Goal: Check status: Check status

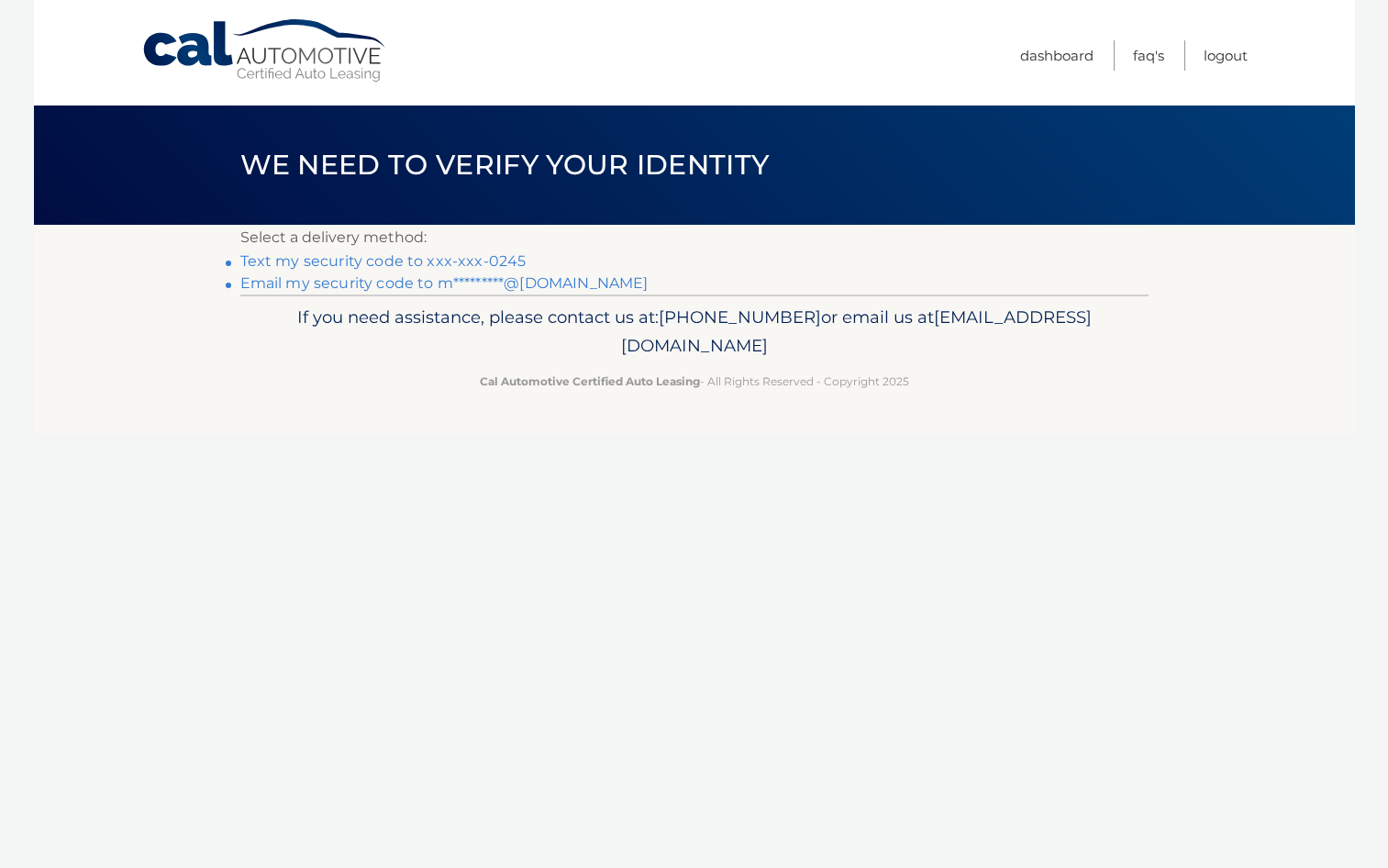
click at [406, 260] on link "Text my security code to xxx-xxx-0245" at bounding box center [384, 261] width 286 height 17
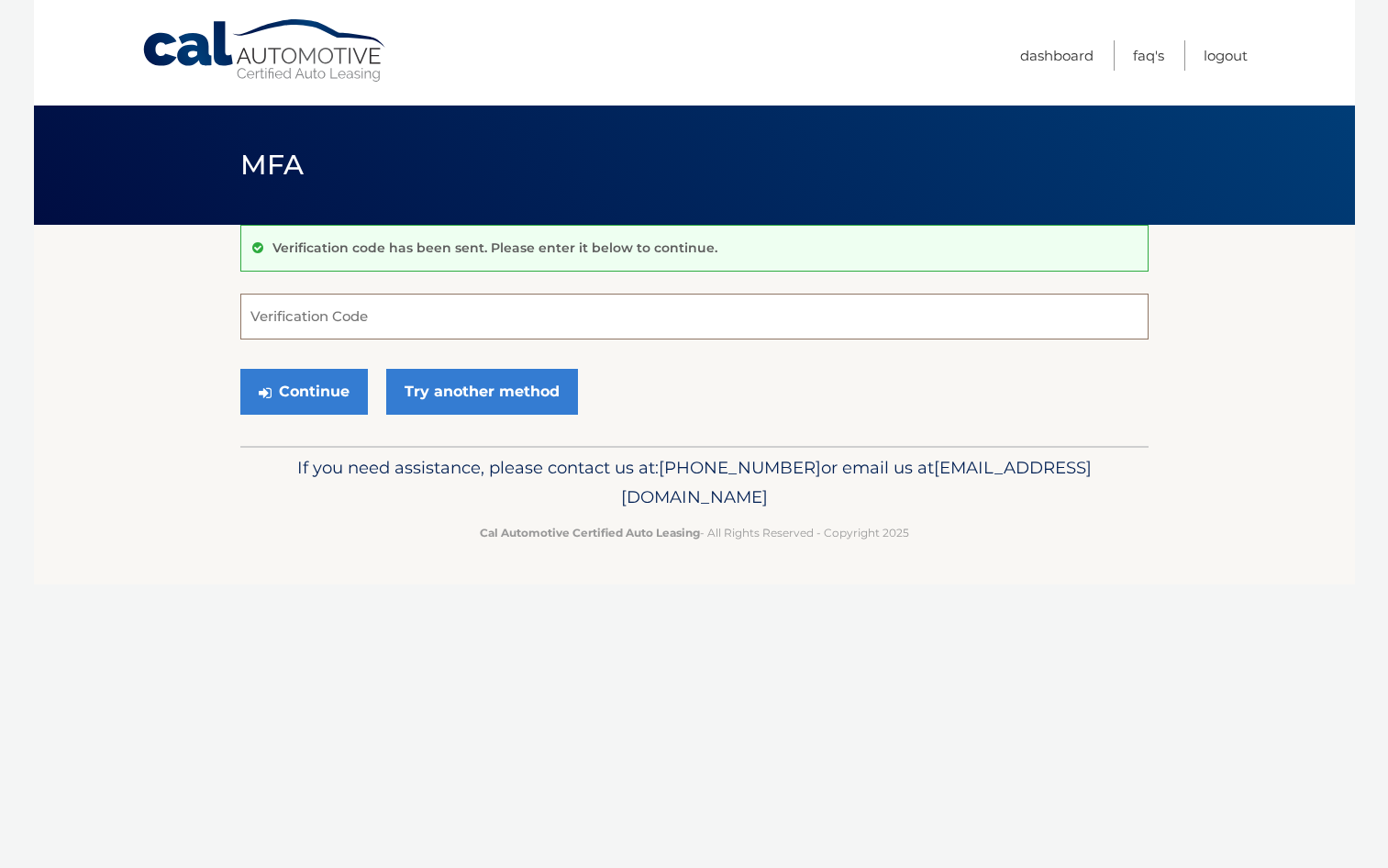
click at [279, 304] on input "Verification Code" at bounding box center [695, 316] width 908 height 45
type input "645535"
click at [314, 388] on button "Continue" at bounding box center [304, 391] width 128 height 45
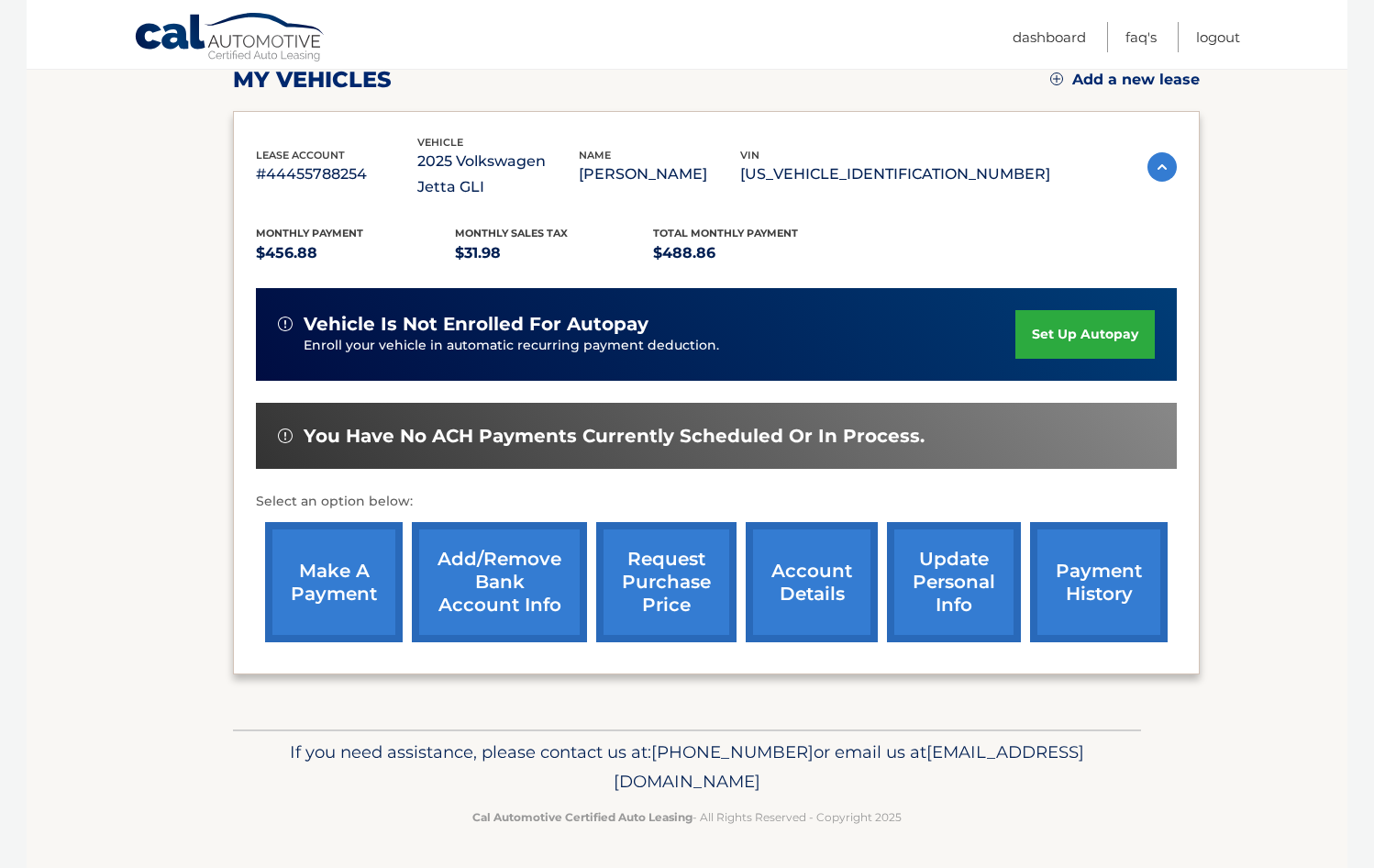
scroll to position [270, 0]
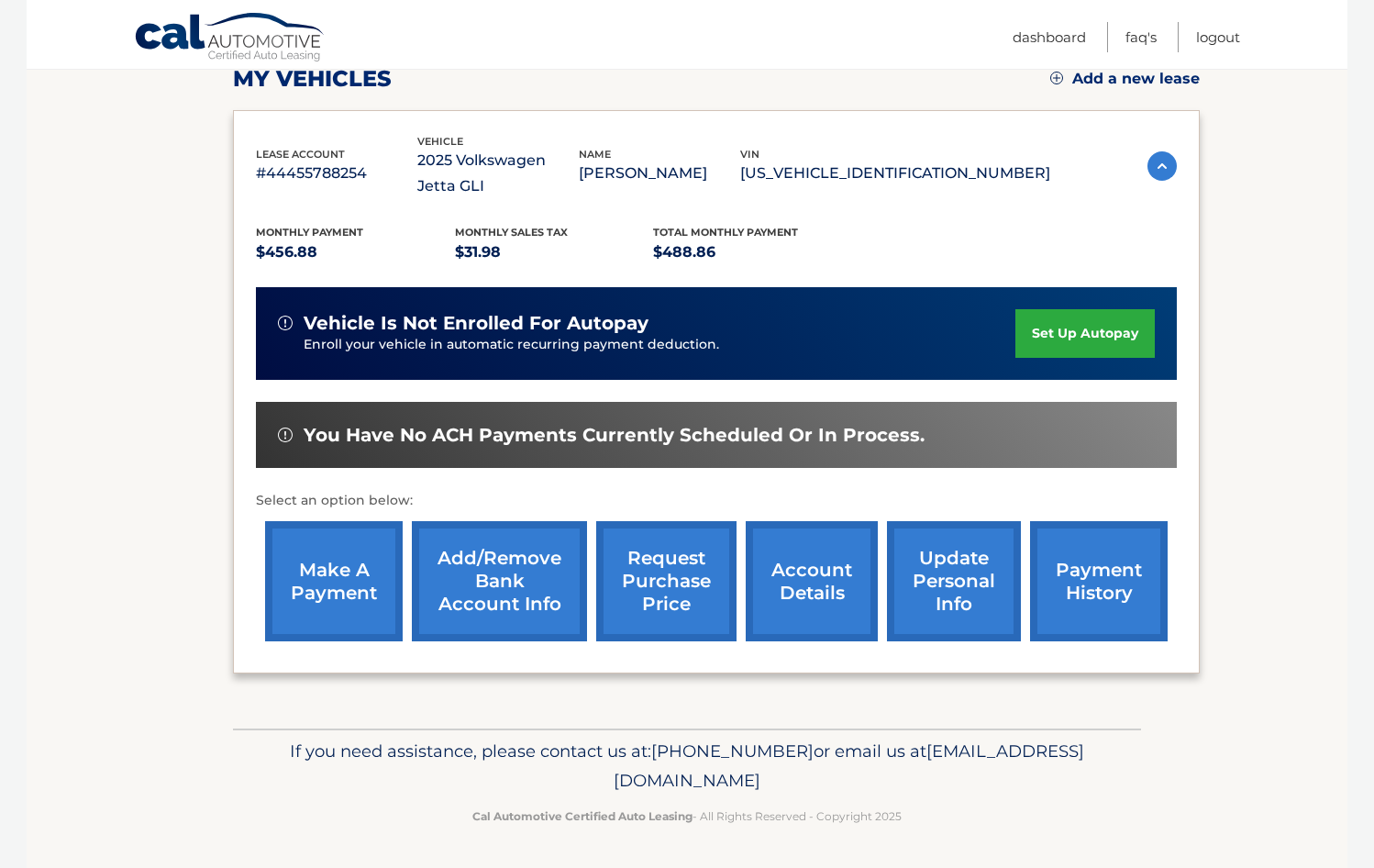
click at [1101, 576] on link "payment history" at bounding box center [1098, 581] width 137 height 120
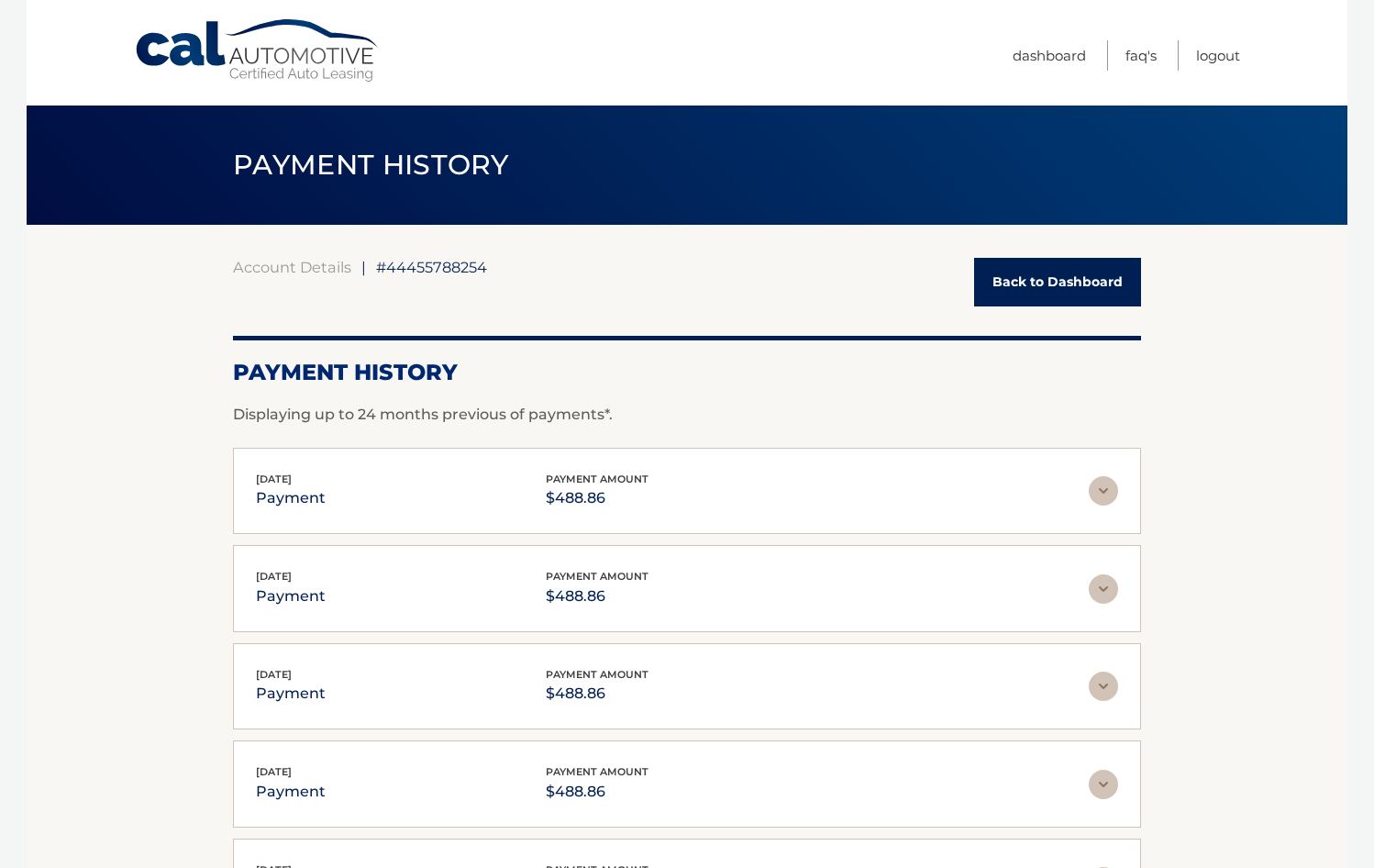
click at [1109, 489] on img at bounding box center [1103, 490] width 29 height 29
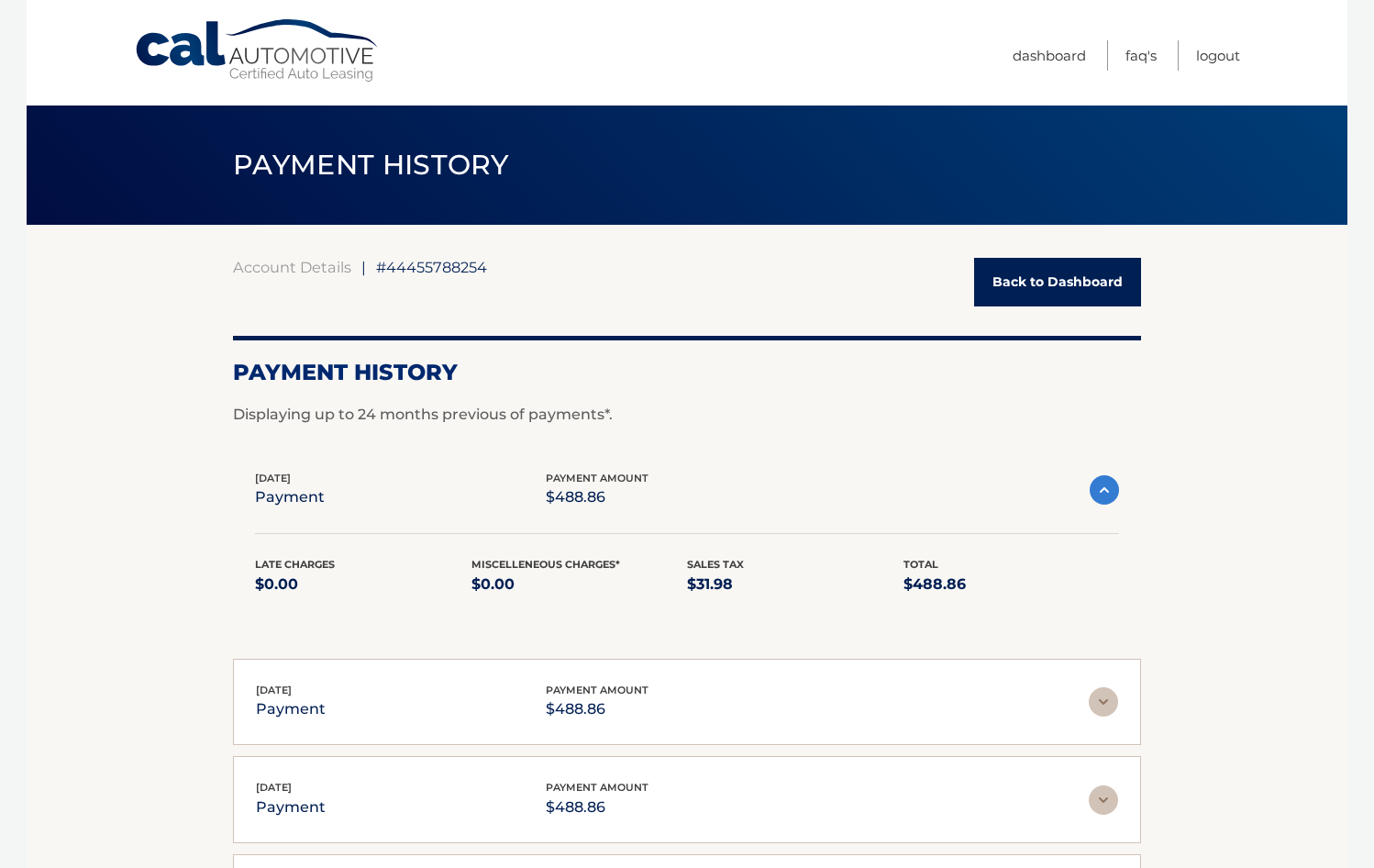
click at [1031, 284] on link "Back to Dashboard" at bounding box center [1058, 281] width 167 height 48
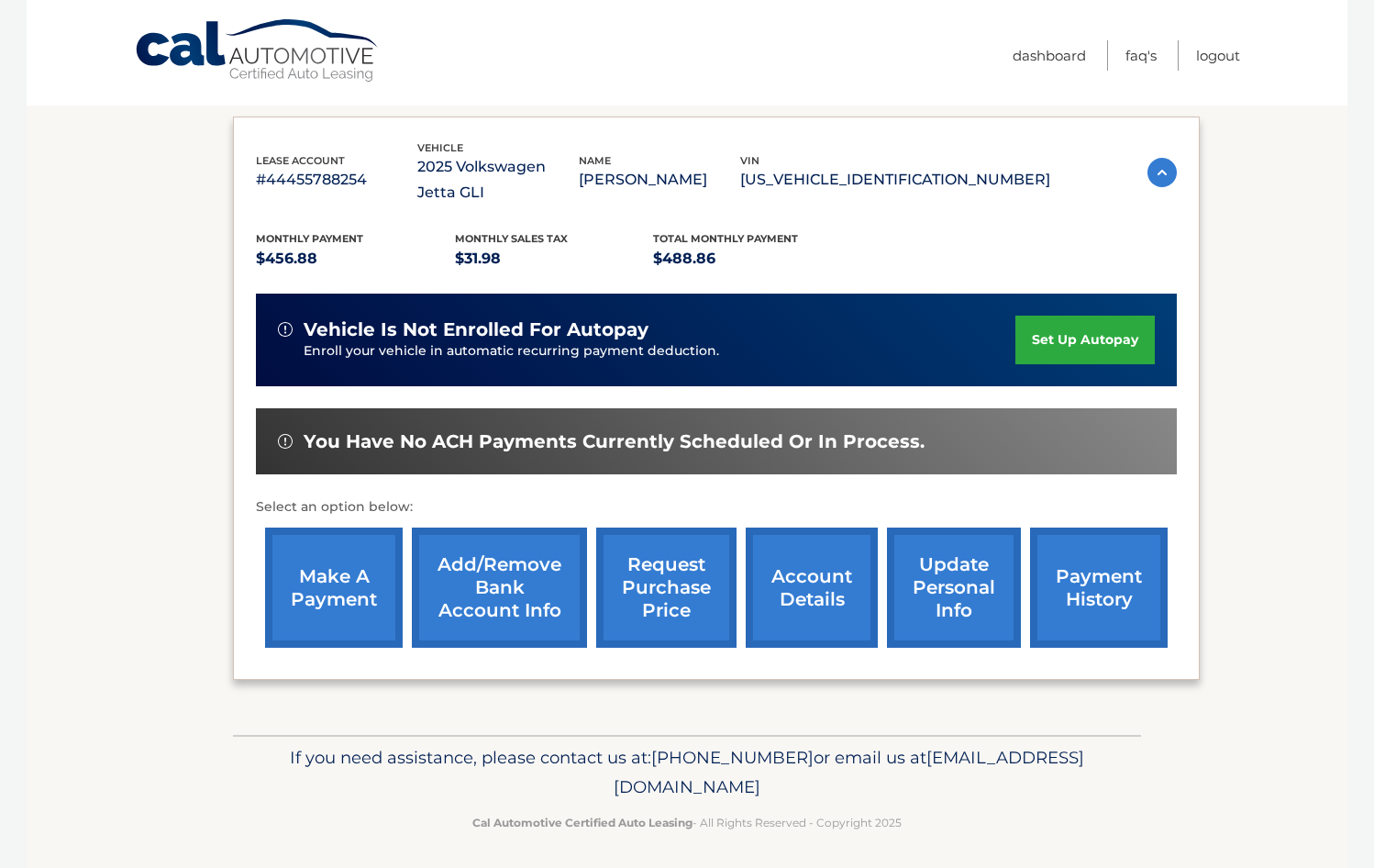
scroll to position [270, 0]
